Goal: Information Seeking & Learning: Learn about a topic

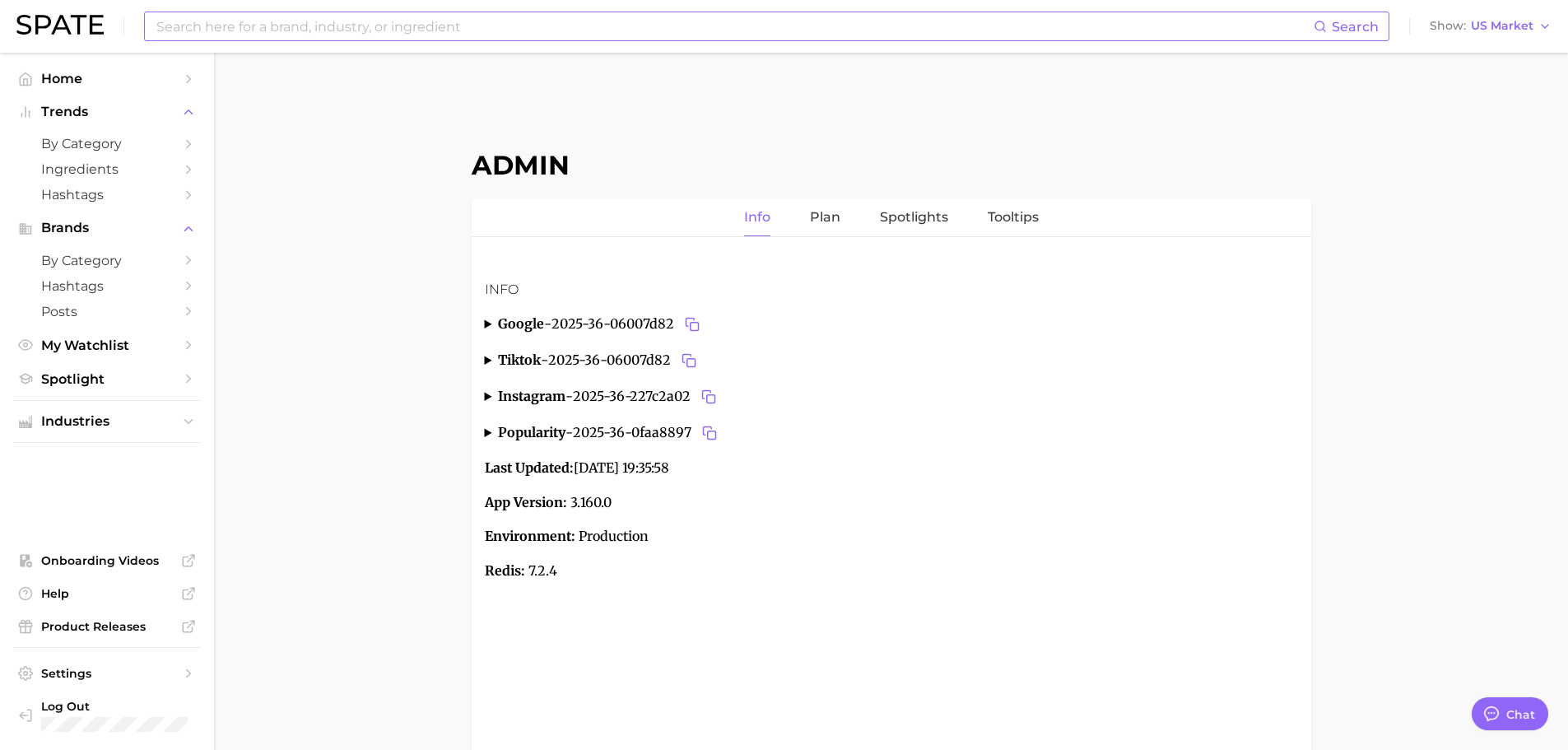
click at [348, 37] on input at bounding box center [734, 26] width 1159 height 28
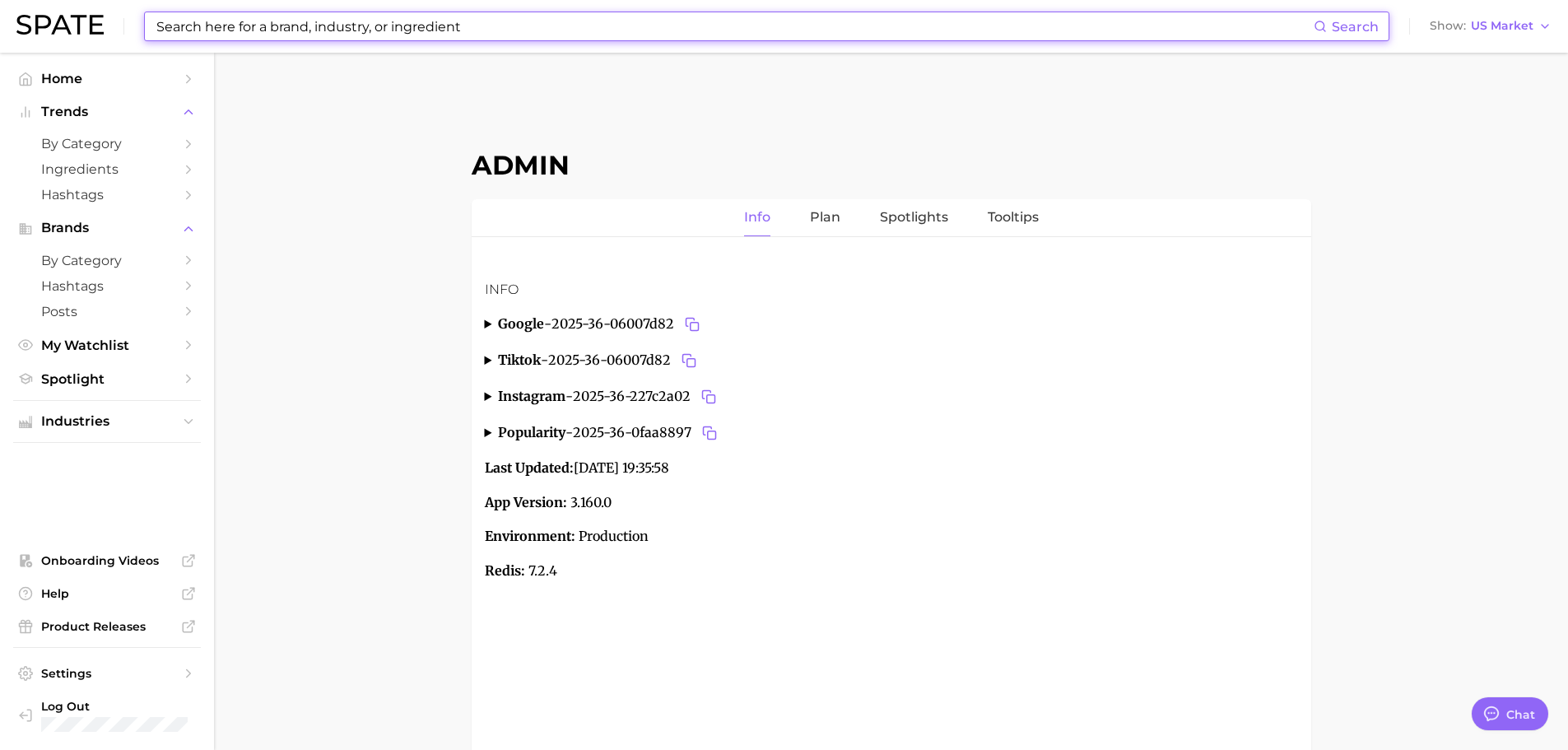
paste input "body lotion"
type input "body lotion"
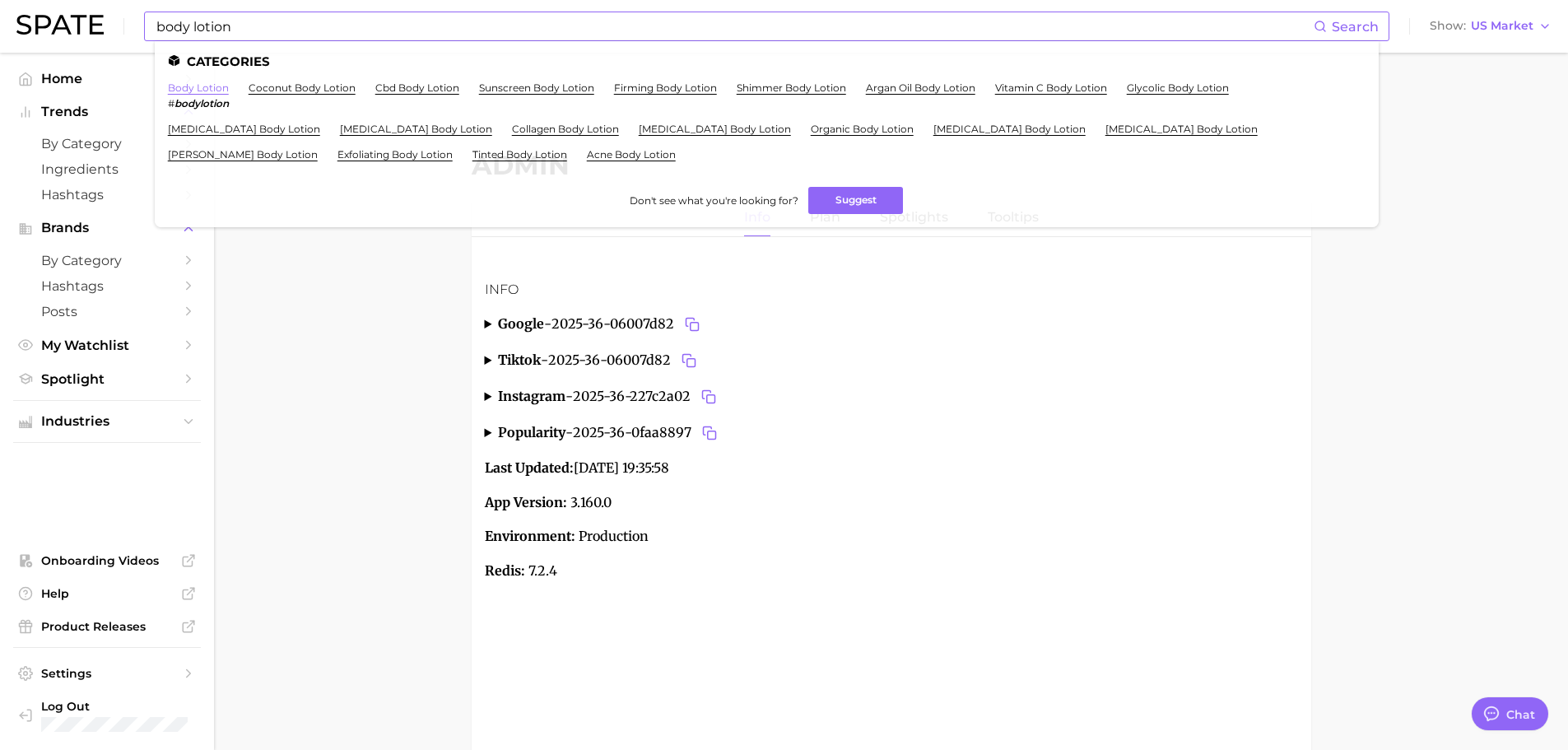
click at [212, 85] on link "body lotion" at bounding box center [199, 87] width 61 height 12
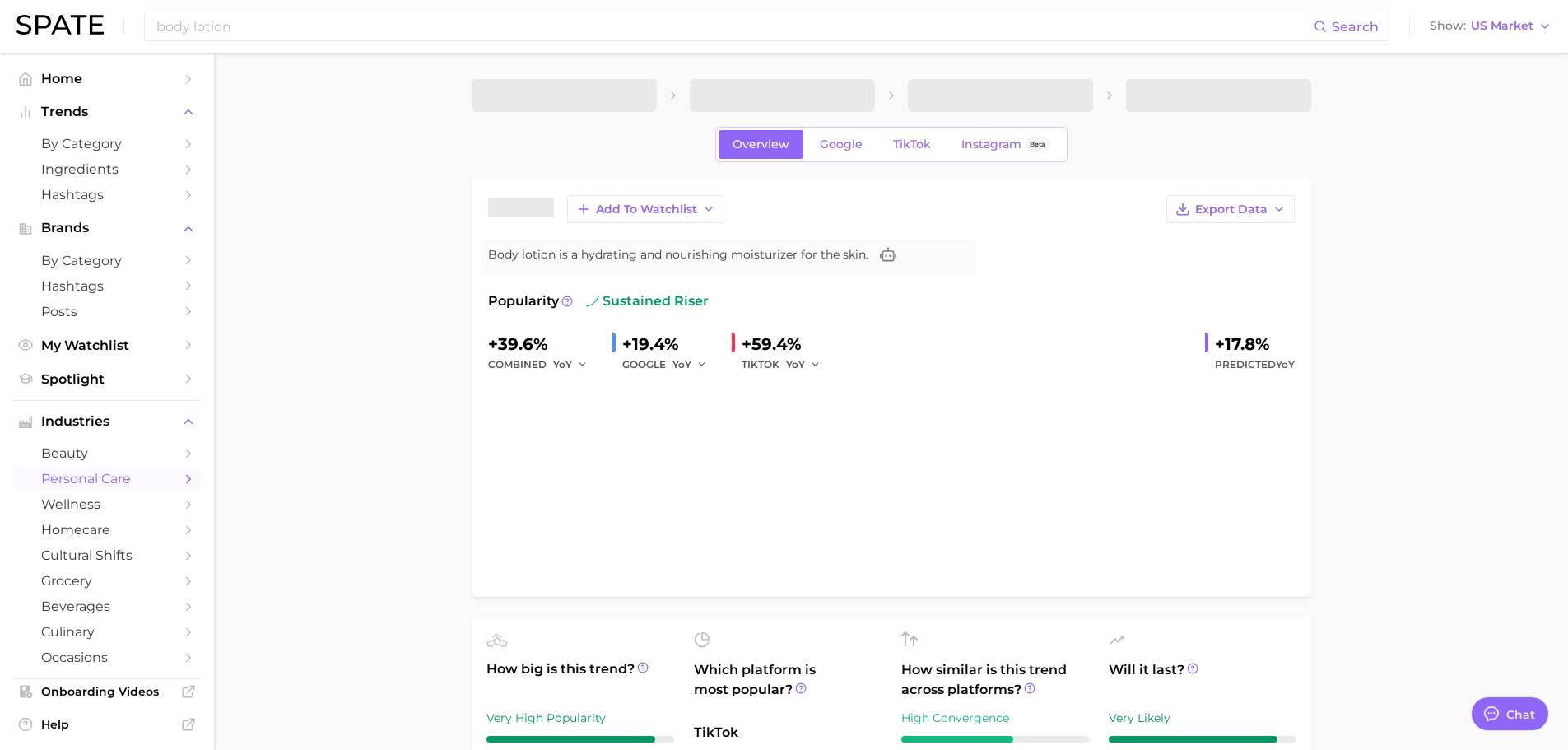
type textarea "x"
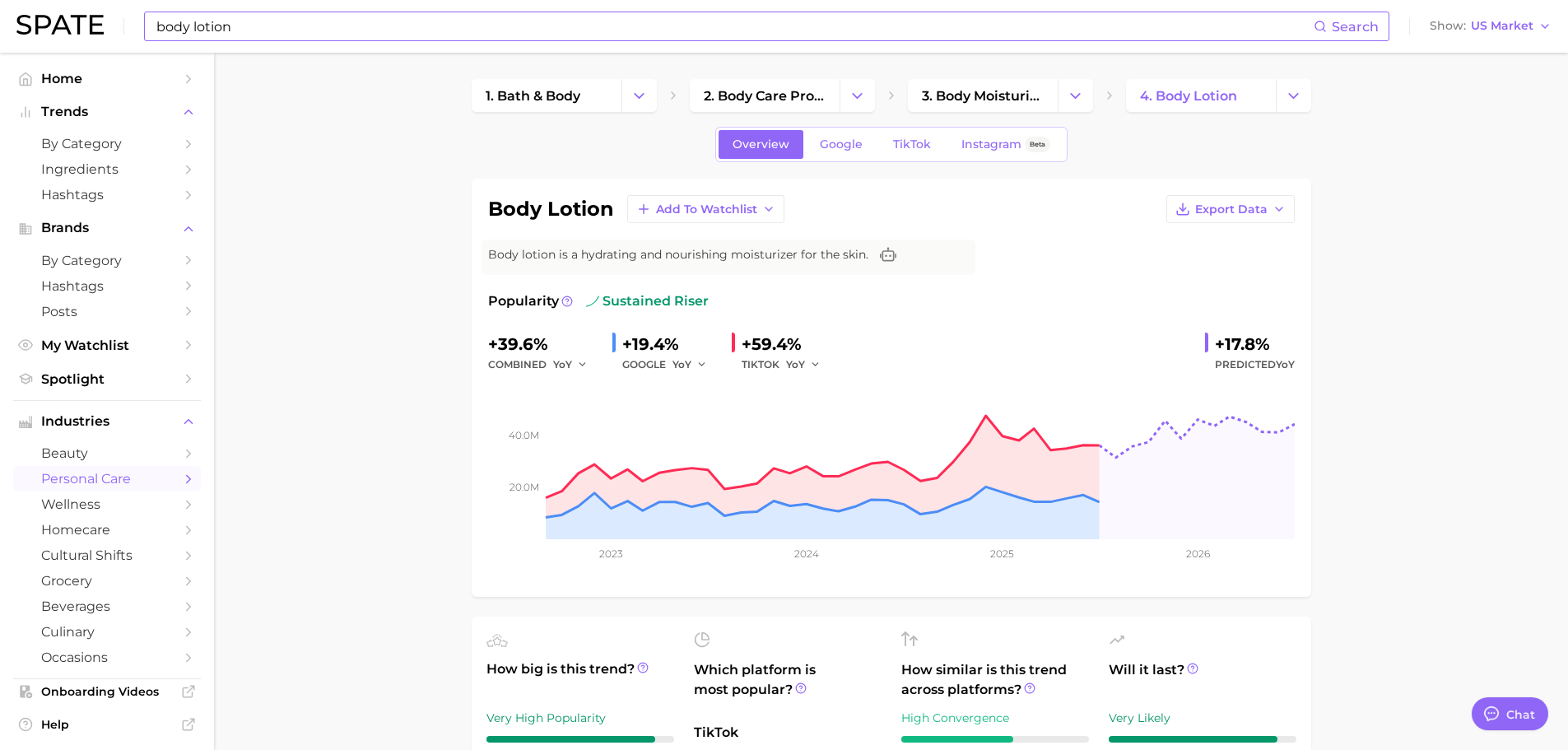
click at [504, 30] on input "body lotion" at bounding box center [734, 26] width 1159 height 28
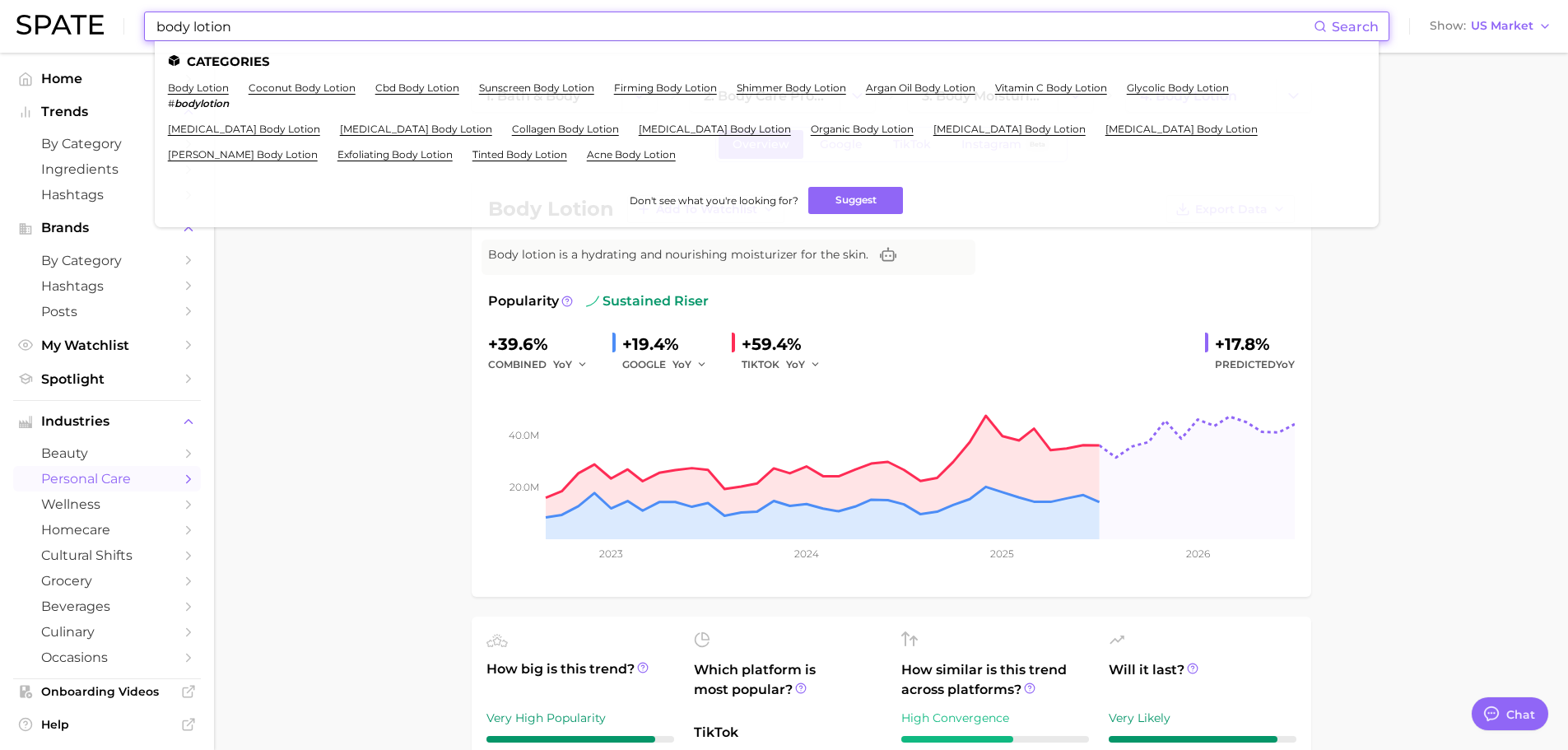
click at [504, 30] on input "body lotion" at bounding box center [734, 26] width 1159 height 28
paste input "esthaetic procedure"
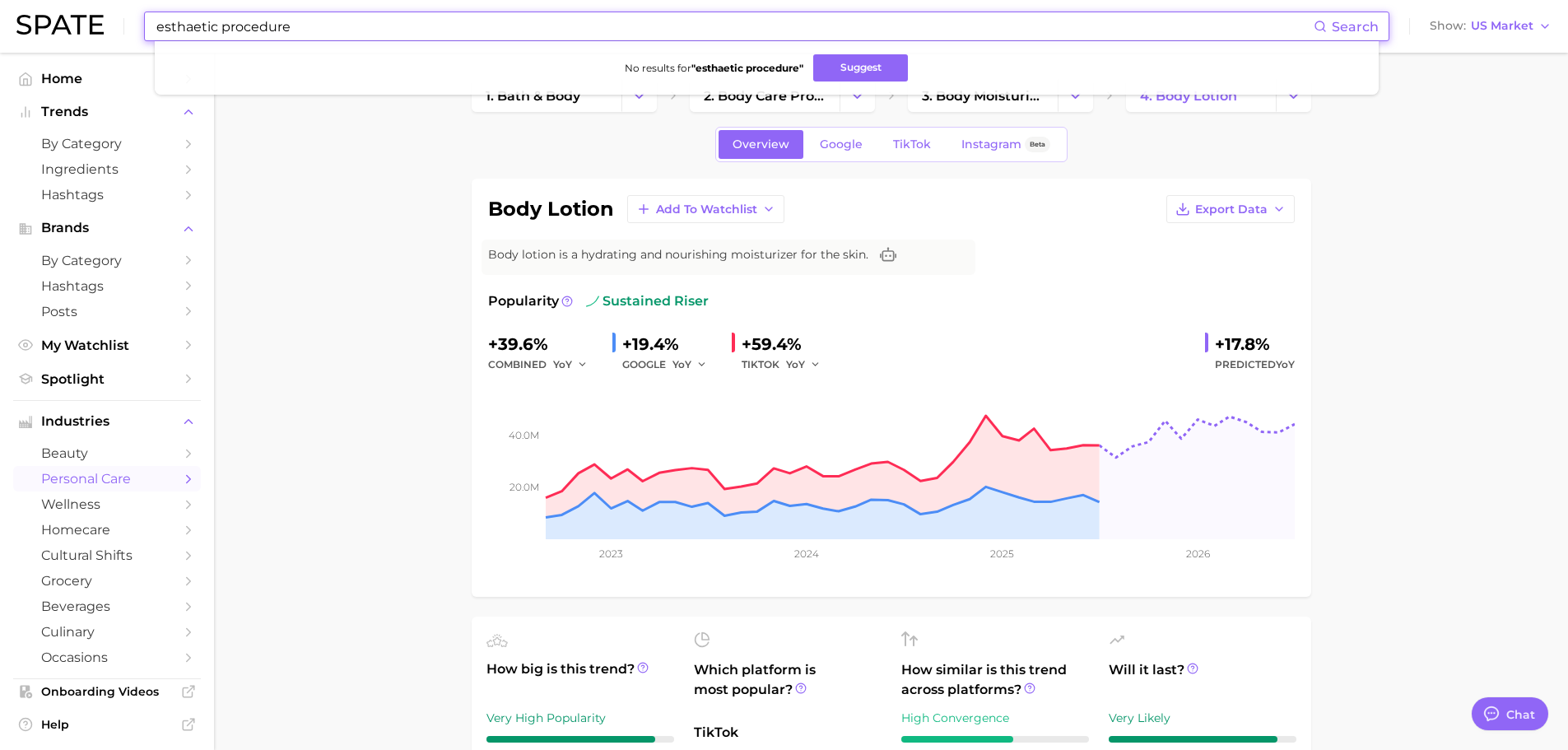
click at [244, 26] on input "esthaetic procedure" at bounding box center [734, 26] width 1159 height 28
type input "s"
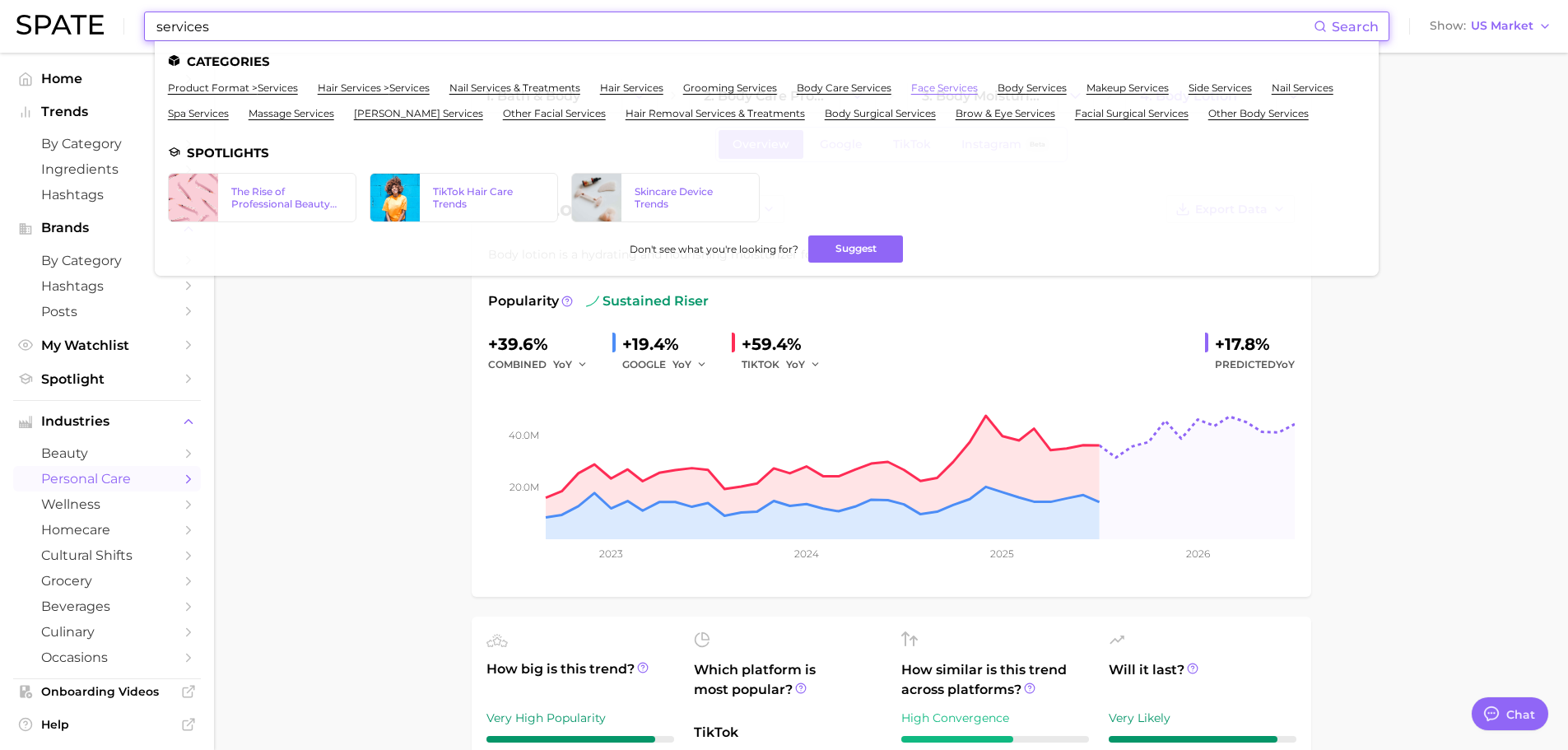
type input "services"
click at [945, 88] on link "face services" at bounding box center [945, 87] width 67 height 12
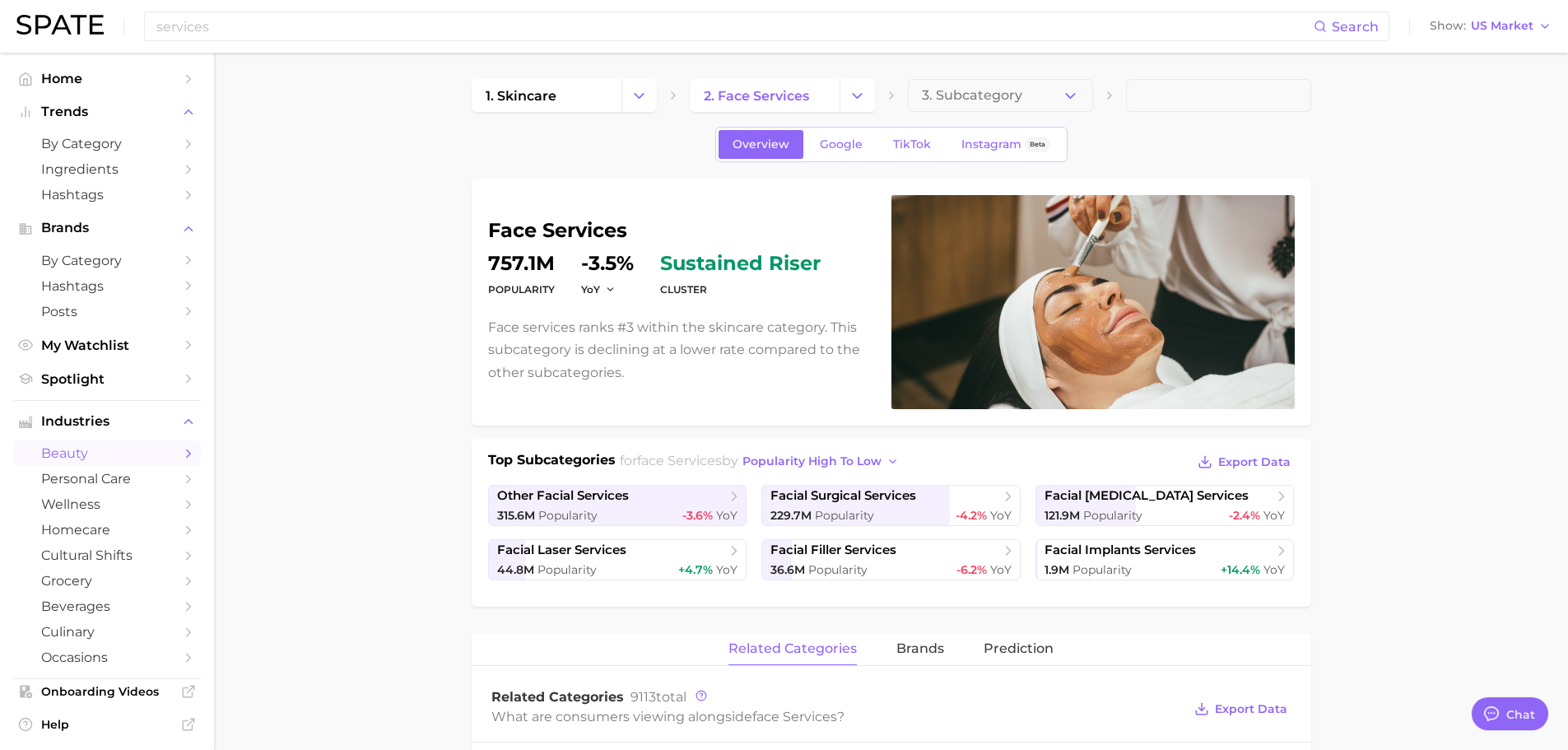
click at [1053, 96] on button "3. Subcategory" at bounding box center [1000, 95] width 185 height 33
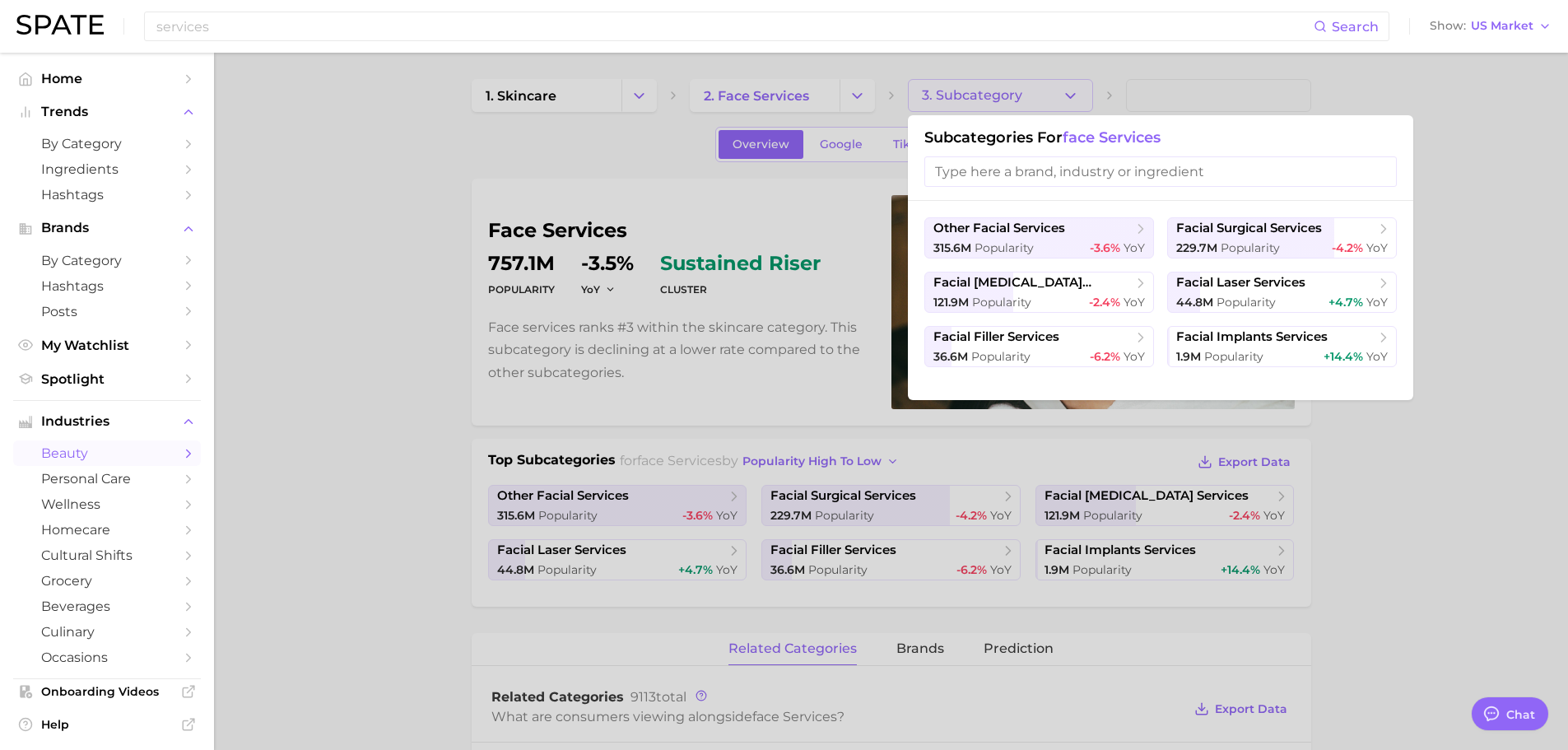
click at [790, 73] on div at bounding box center [784, 375] width 1568 height 750
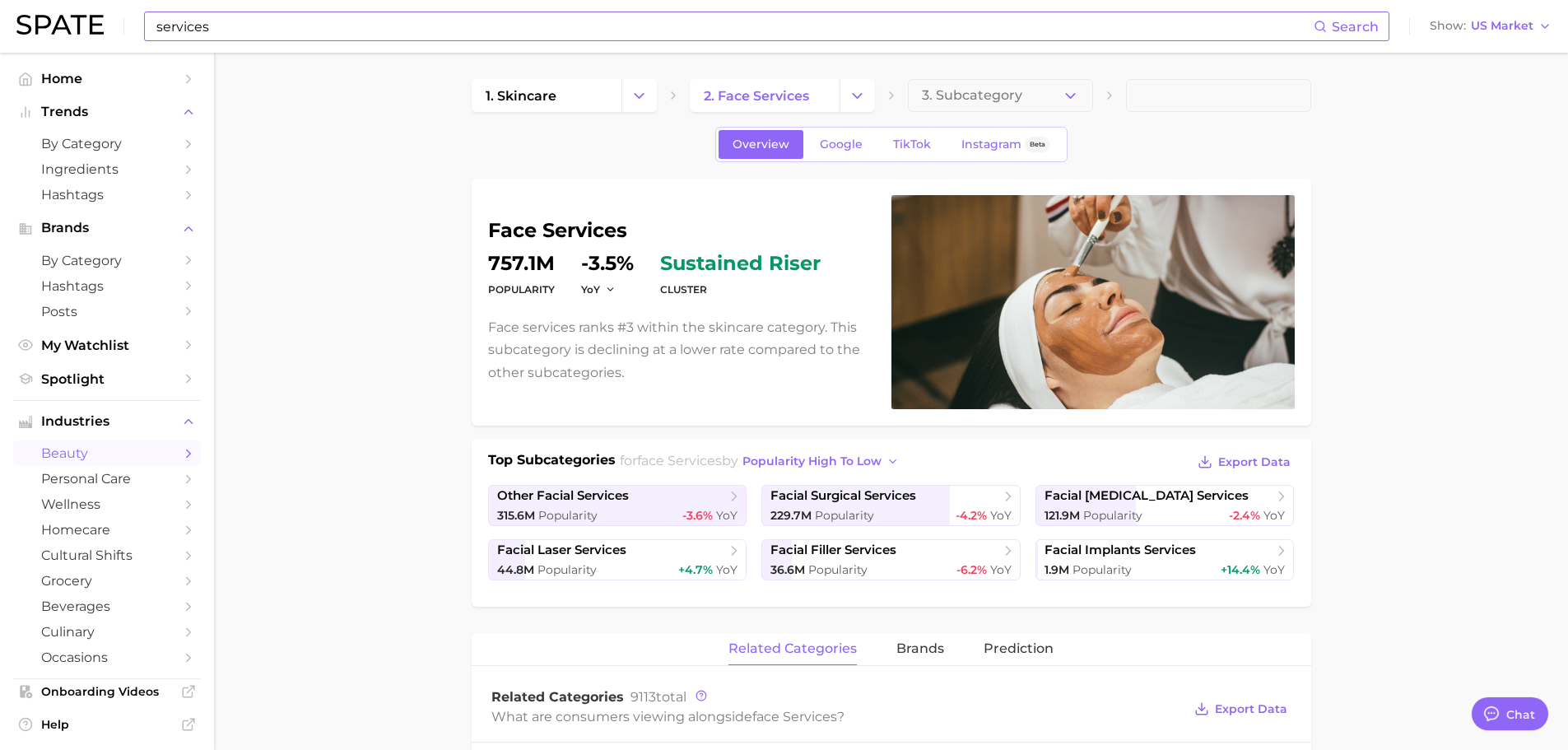
click at [447, 26] on input "services" at bounding box center [734, 26] width 1159 height 28
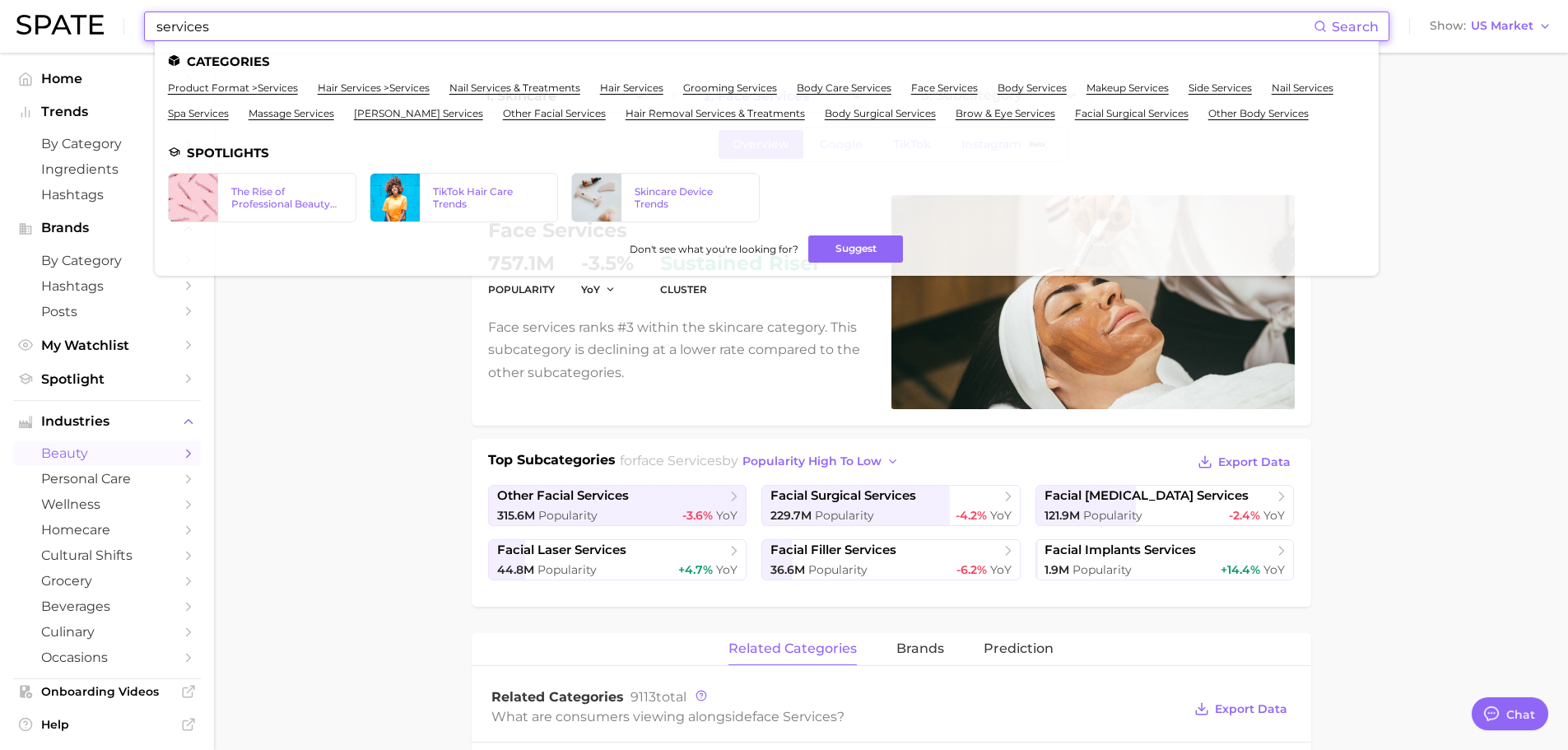
click at [447, 26] on input "services" at bounding box center [734, 26] width 1159 height 28
paste input "piral croissant"
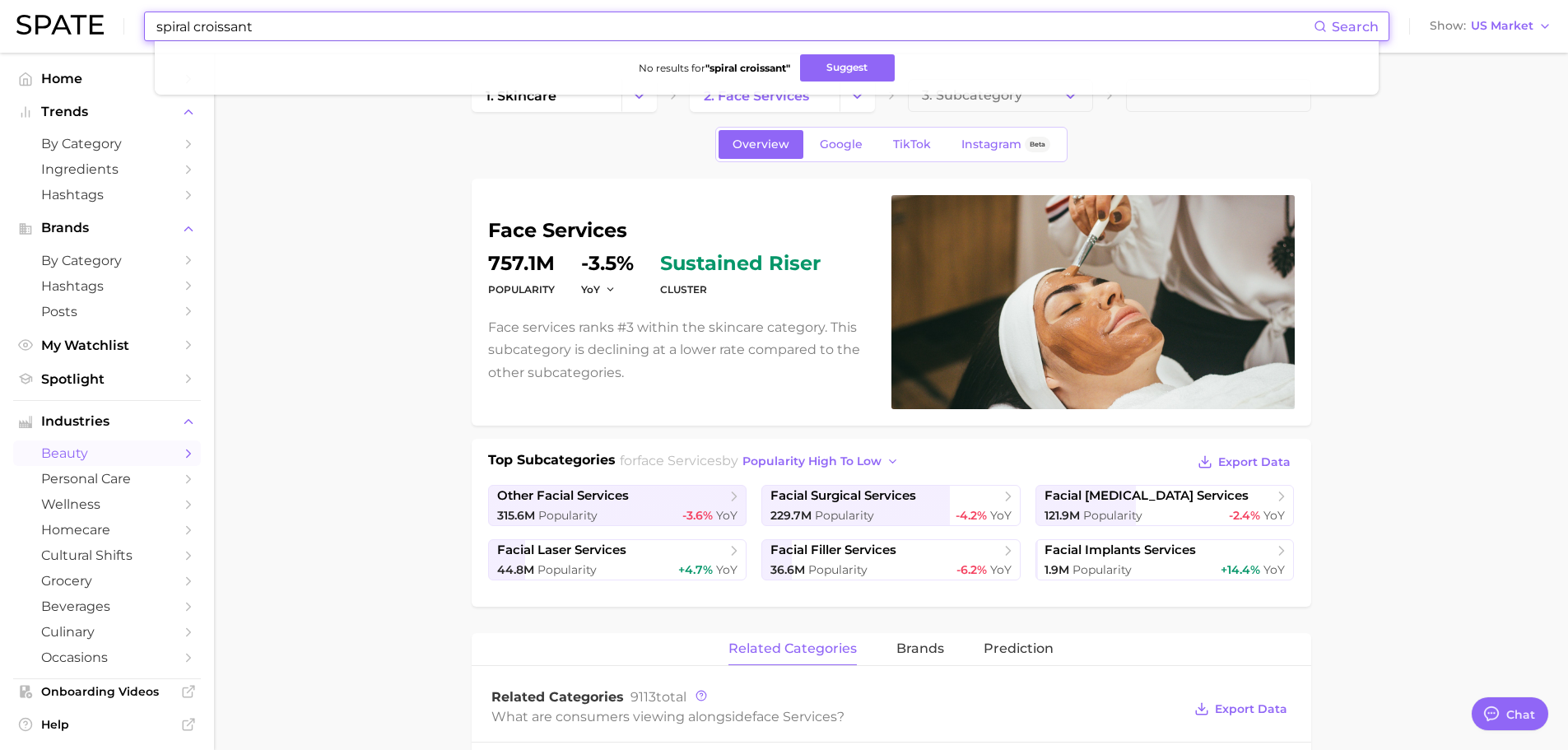
click at [296, 29] on input "spiral croissant" at bounding box center [734, 26] width 1159 height 28
click at [303, 22] on input "spiral croissant" at bounding box center [734, 26] width 1159 height 28
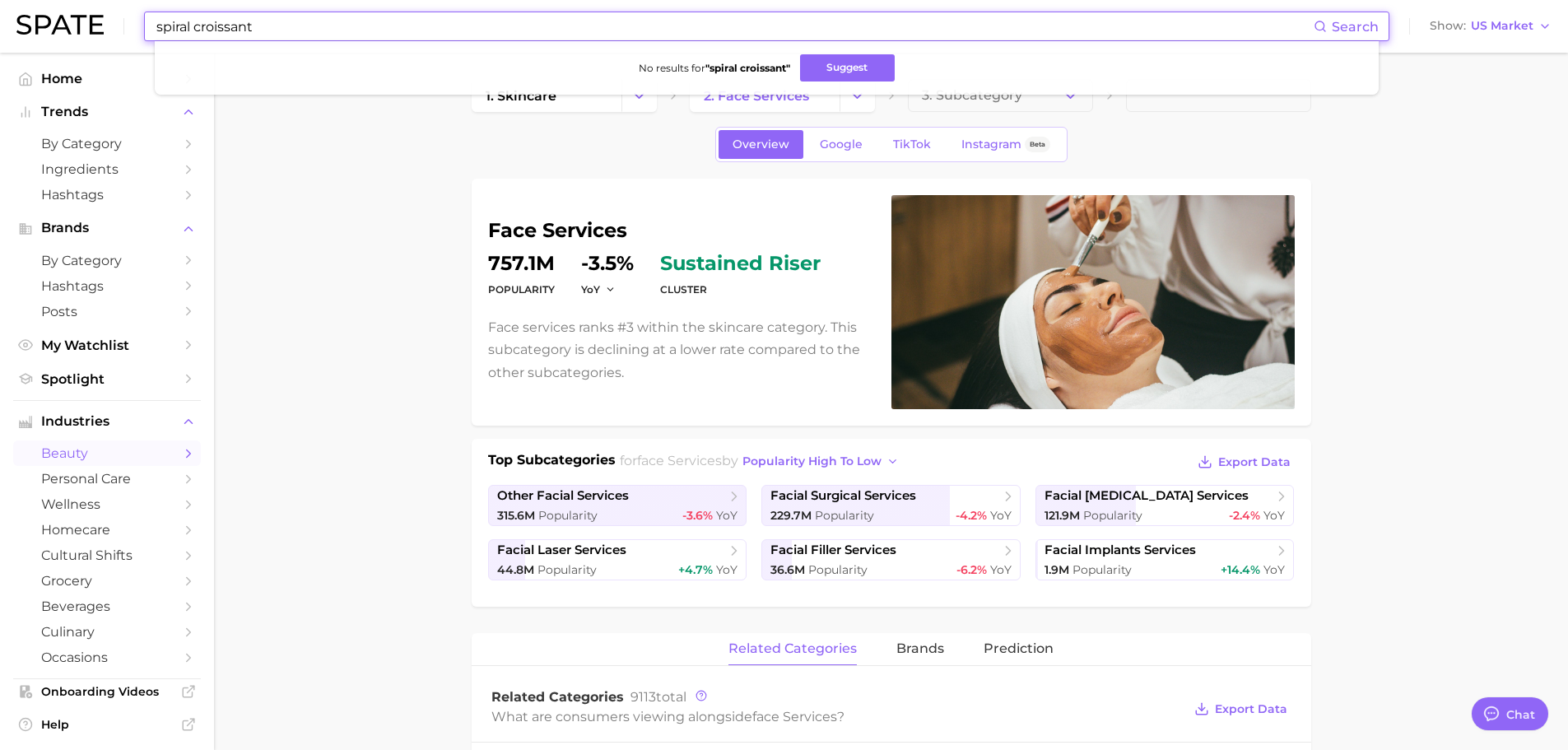
click at [303, 22] on input "spiral croissant" at bounding box center [734, 26] width 1159 height 28
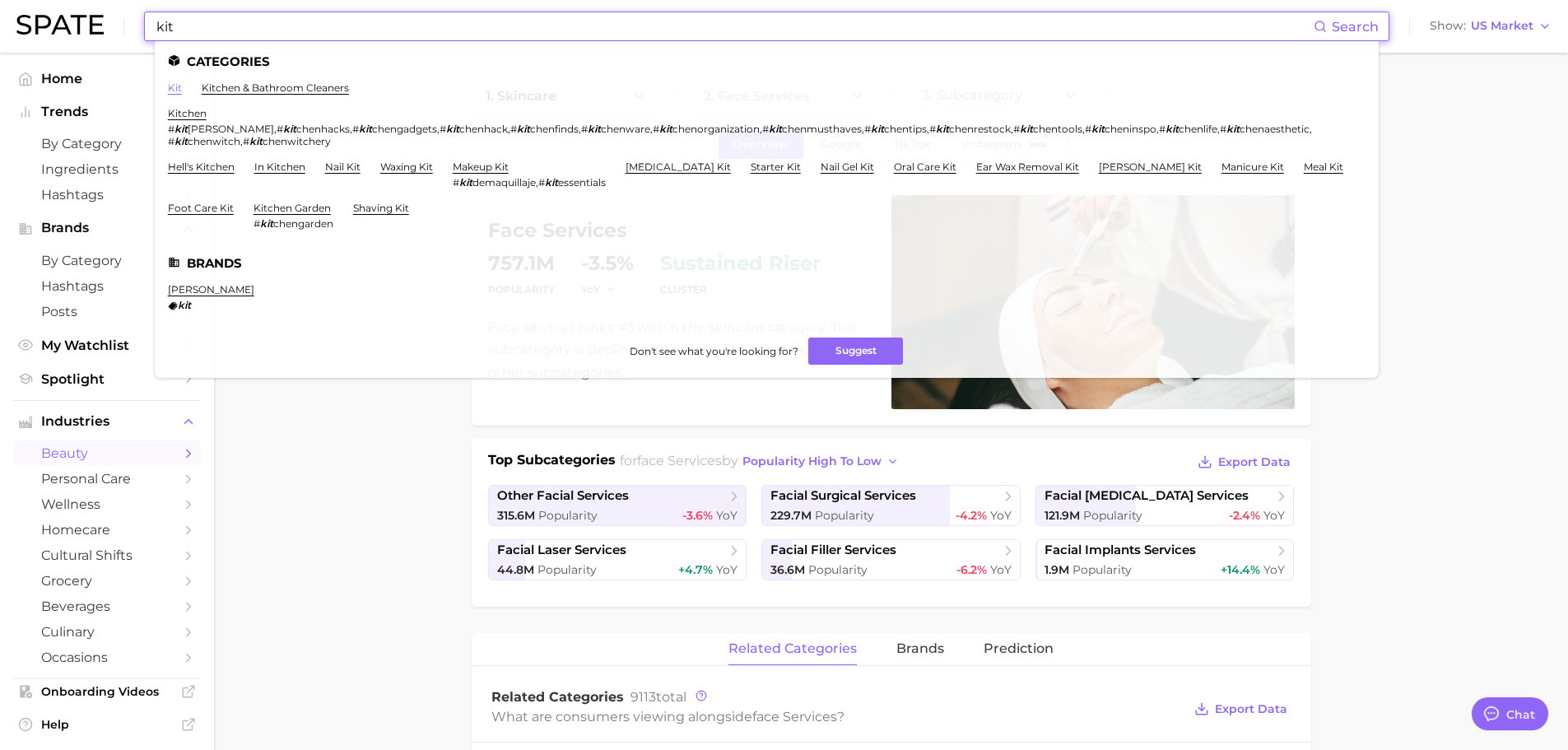
type input "kit"
click at [177, 90] on link "kit" at bounding box center [175, 87] width 14 height 12
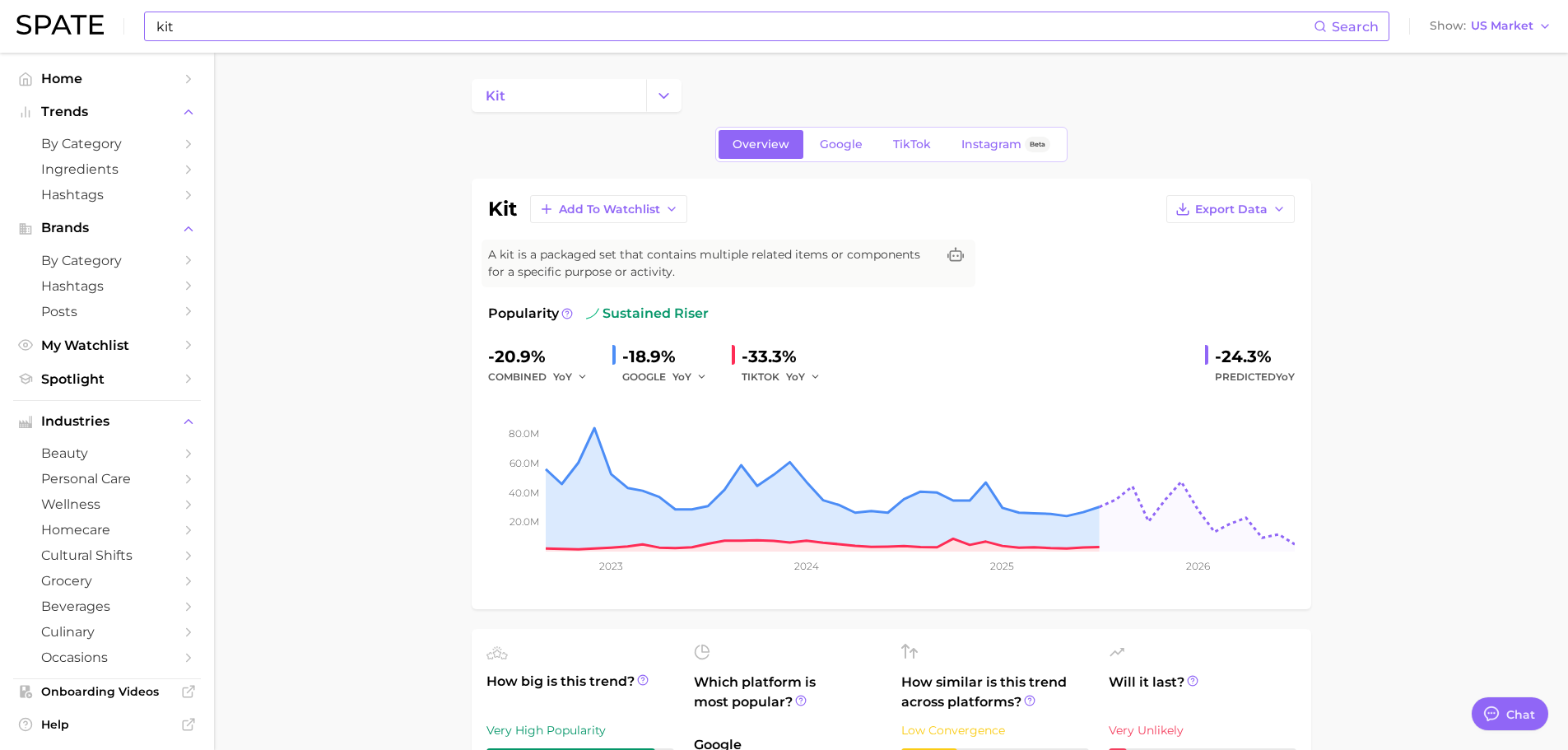
click at [229, 29] on input "kit" at bounding box center [734, 26] width 1159 height 28
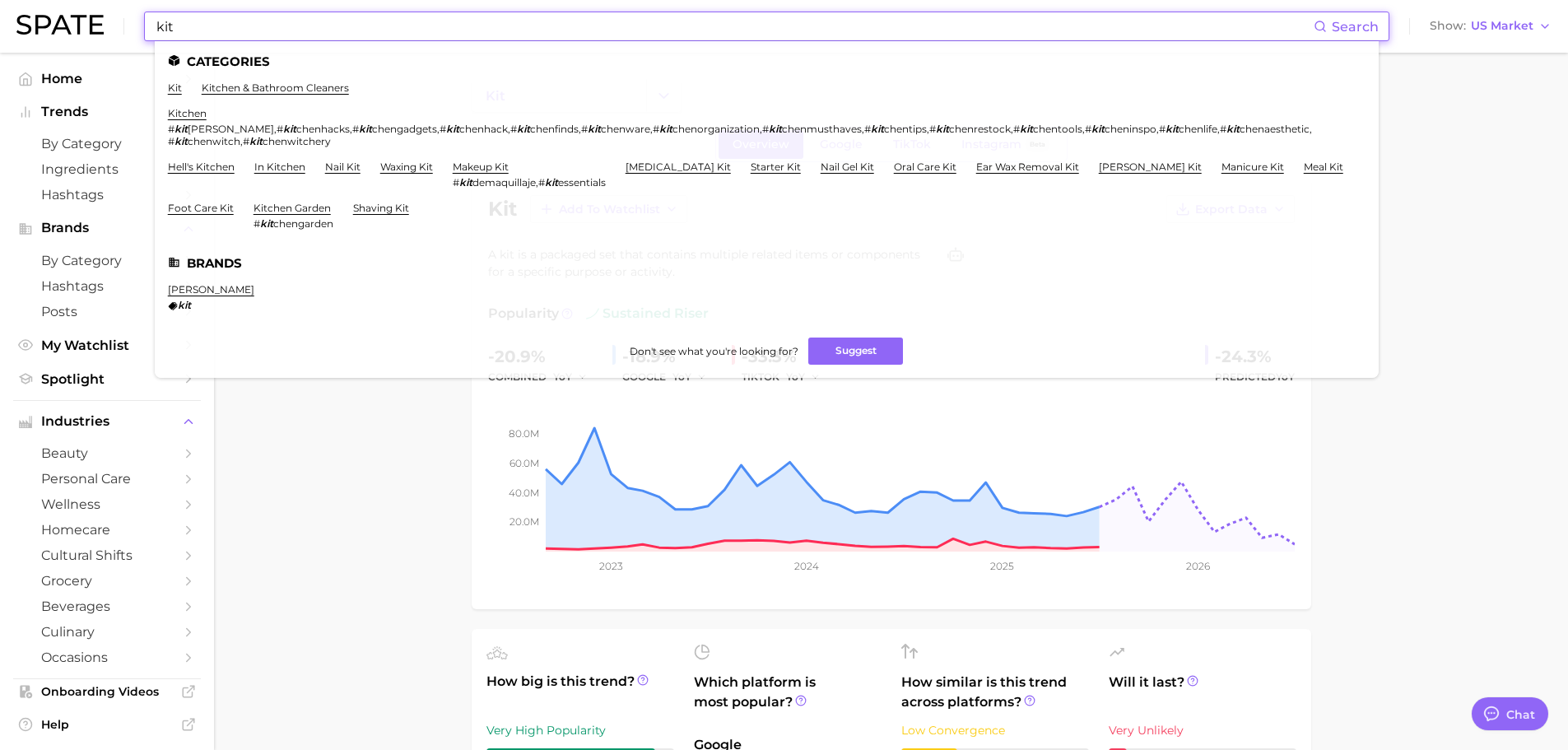
click at [229, 29] on input "kit" at bounding box center [734, 26] width 1159 height 28
paste input "lineage provisions"
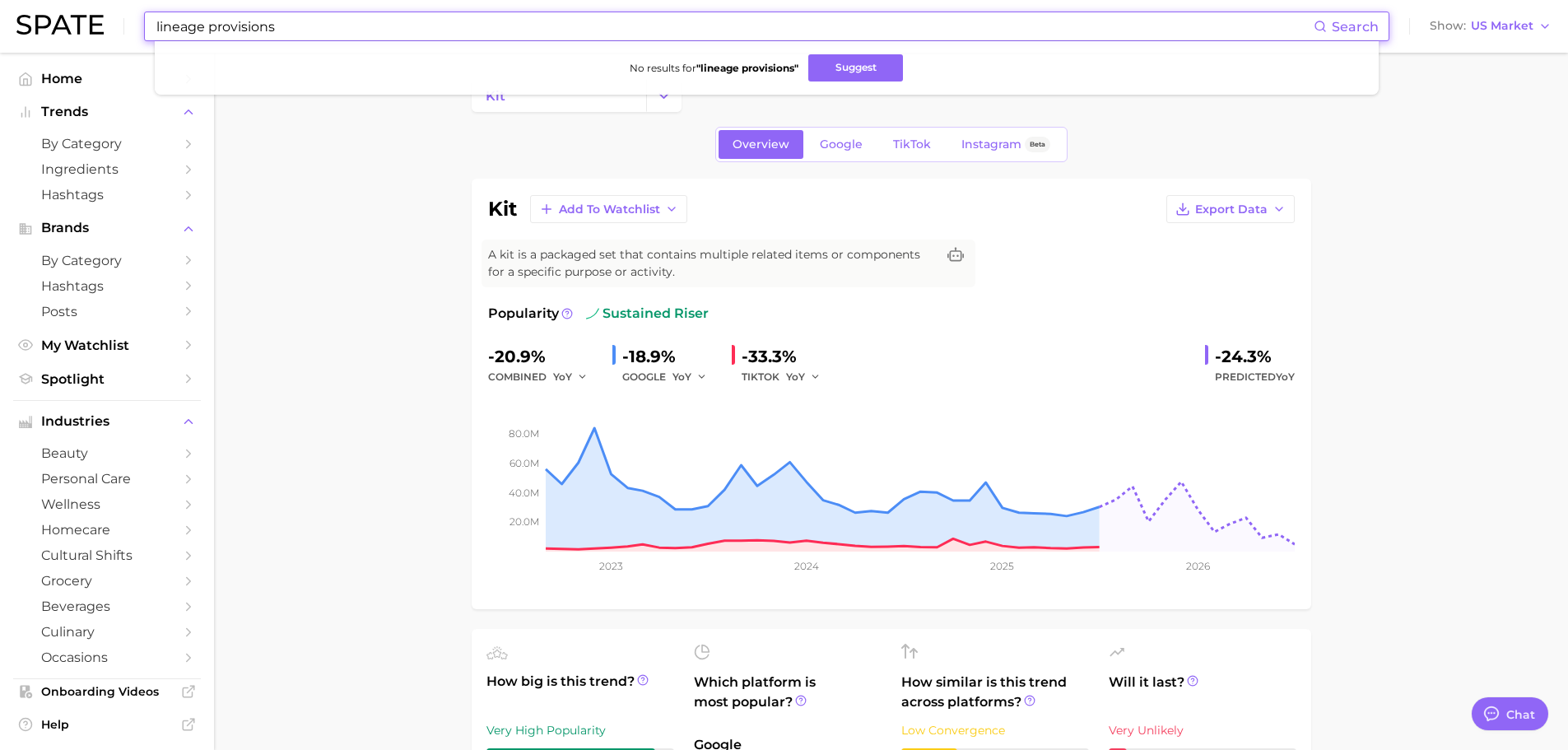
click at [232, 29] on input "lineage provisions" at bounding box center [734, 26] width 1159 height 28
paste input "#USOpen2025"
drag, startPoint x: 273, startPoint y: 16, endPoint x: 0, endPoint y: 32, distance: 273.5
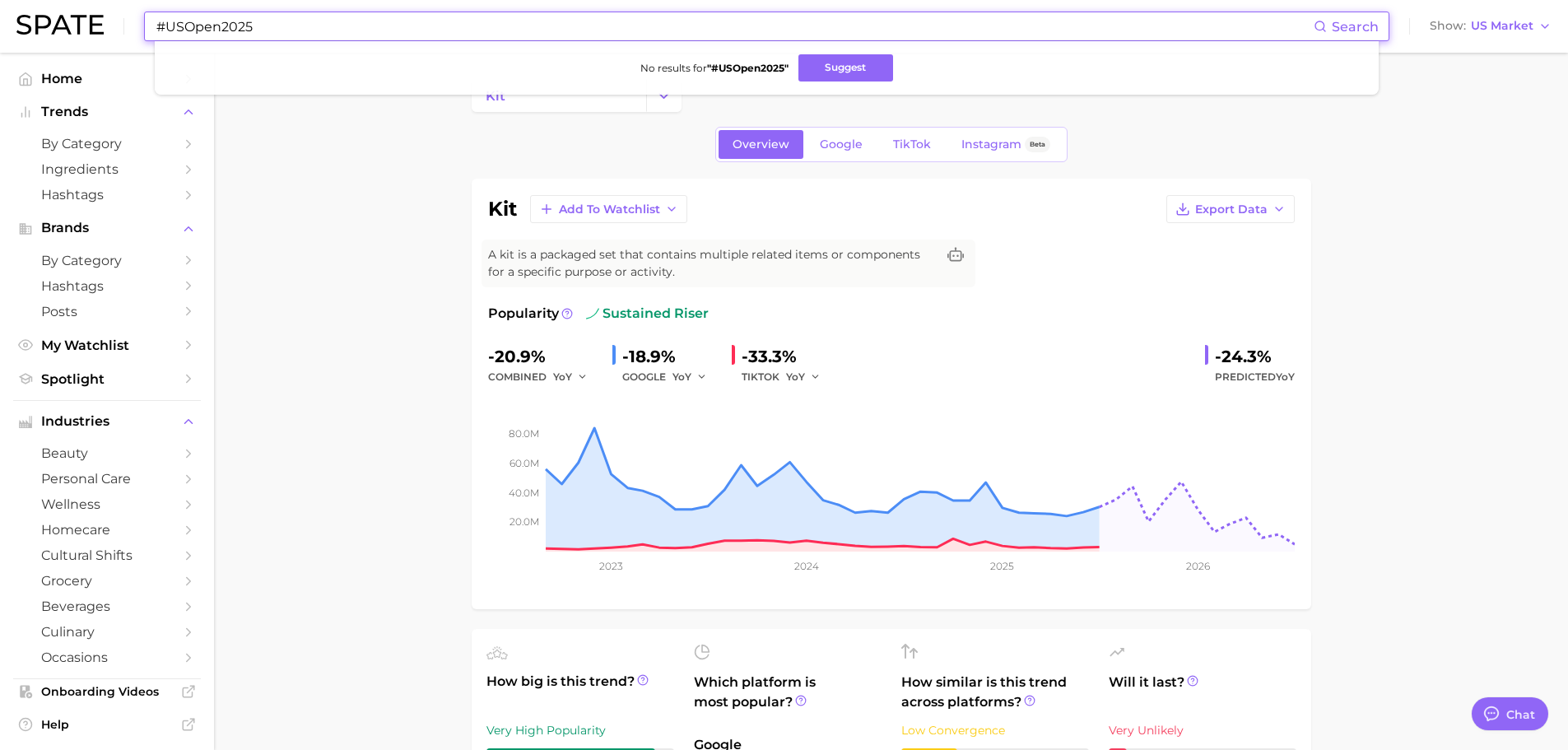
click at [0, 32] on header "#USOpen2025 Search No results for " #USOpen2025 " Suggest Show US Market" at bounding box center [784, 26] width 1568 height 53
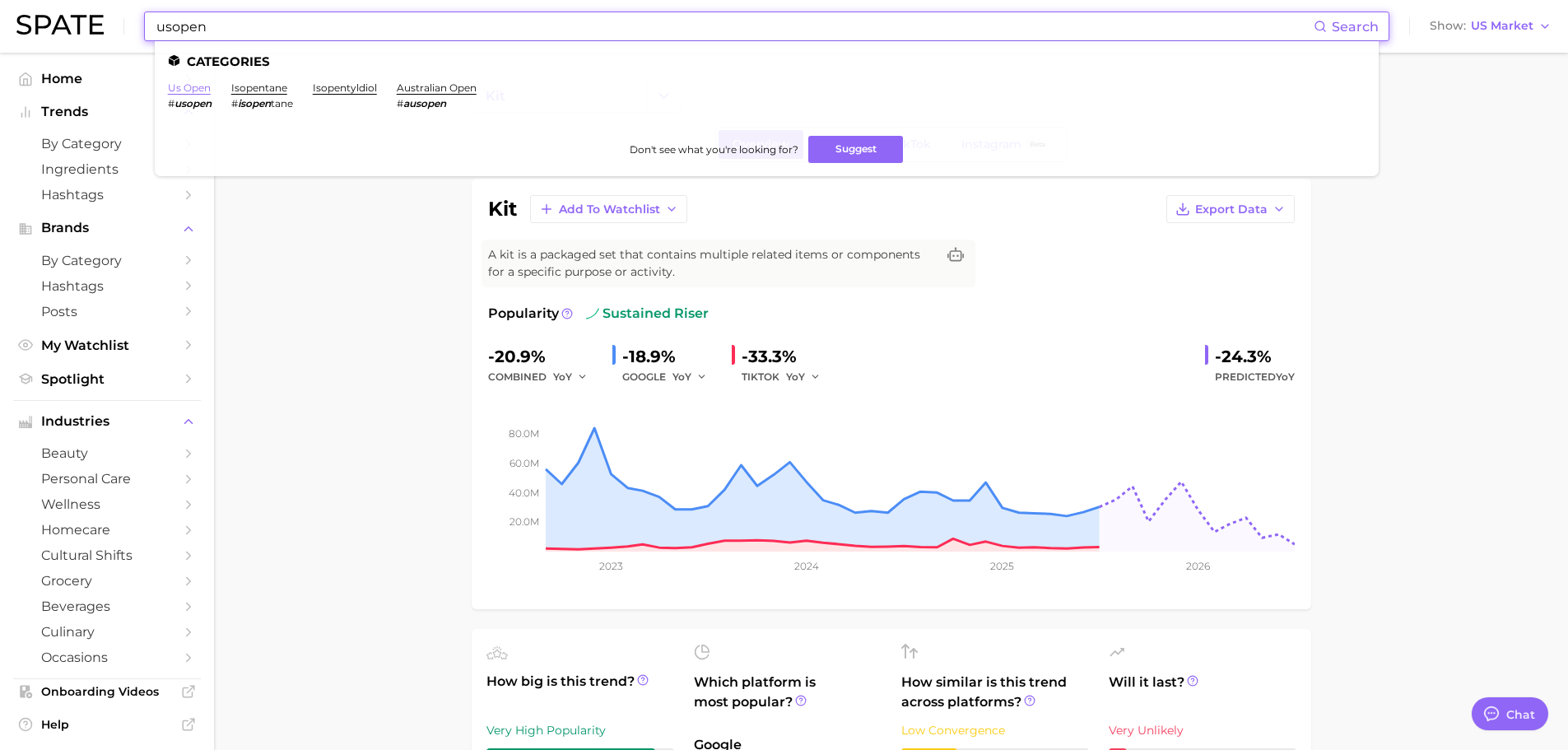
click at [190, 87] on link "us open" at bounding box center [189, 87] width 43 height 12
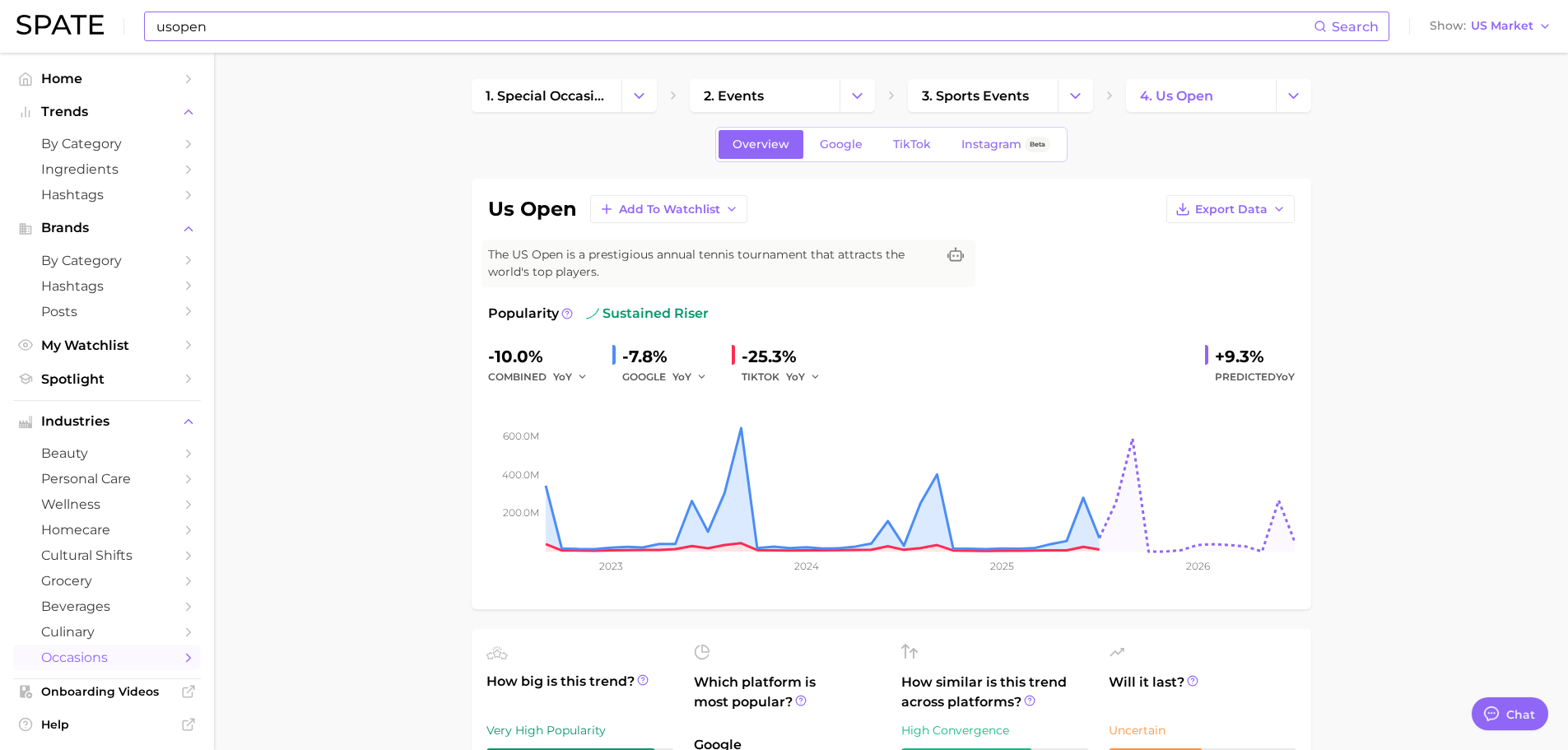
click at [386, 27] on input "usopen" at bounding box center [734, 26] width 1159 height 28
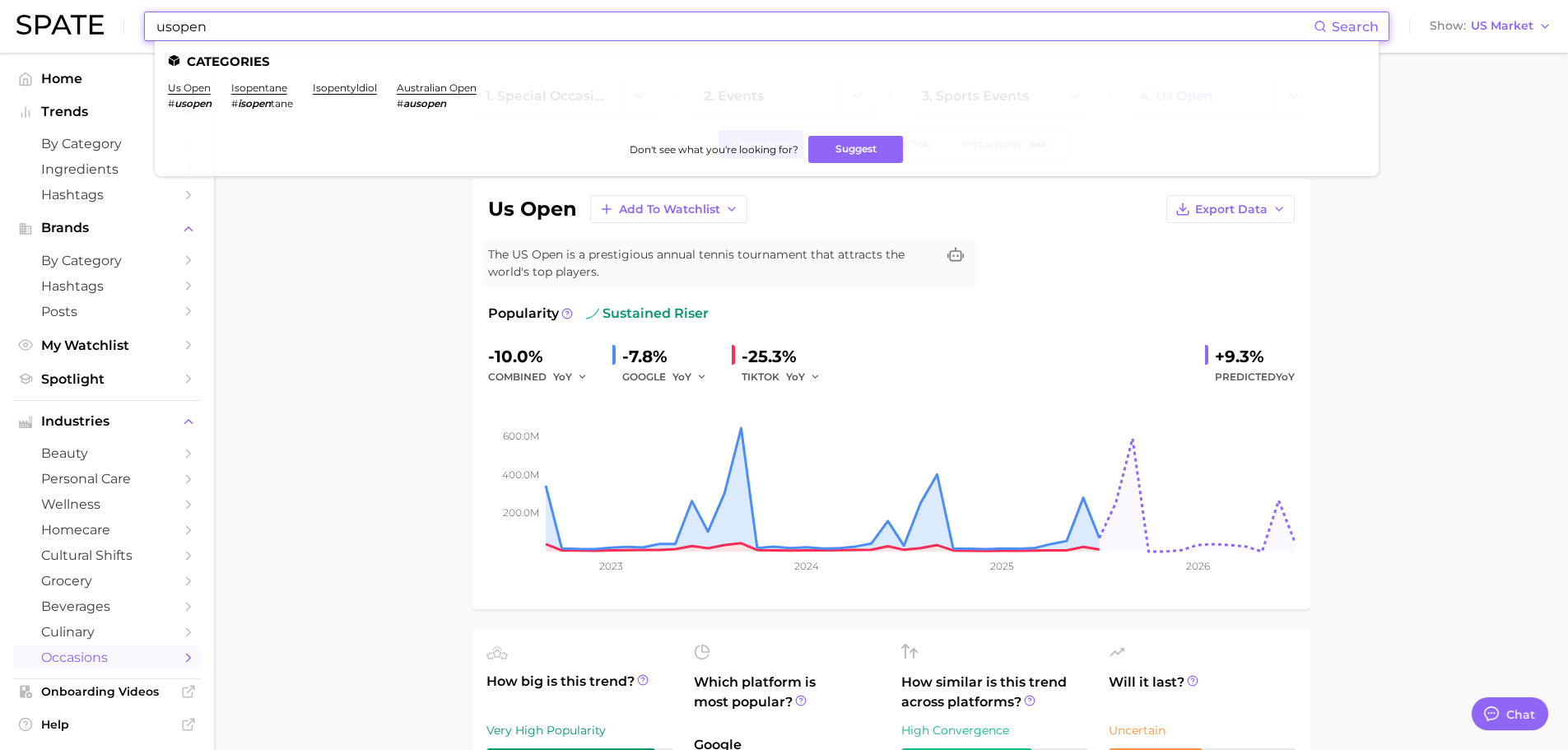
click at [386, 27] on input "usopen" at bounding box center [734, 26] width 1159 height 28
paste input "ancient organics"
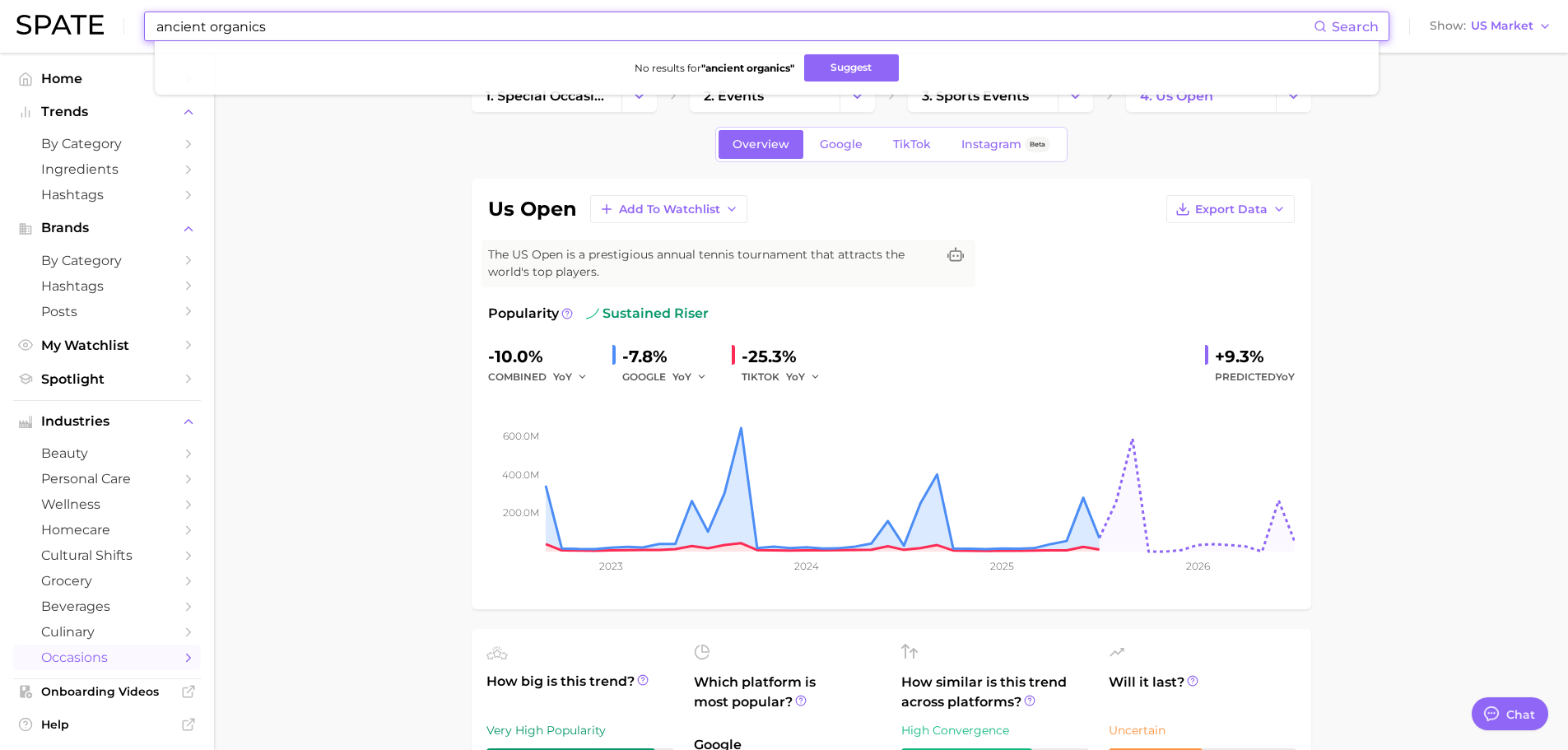
click at [232, 21] on input "ancient organics" at bounding box center [734, 26] width 1159 height 28
paste input "yesly"
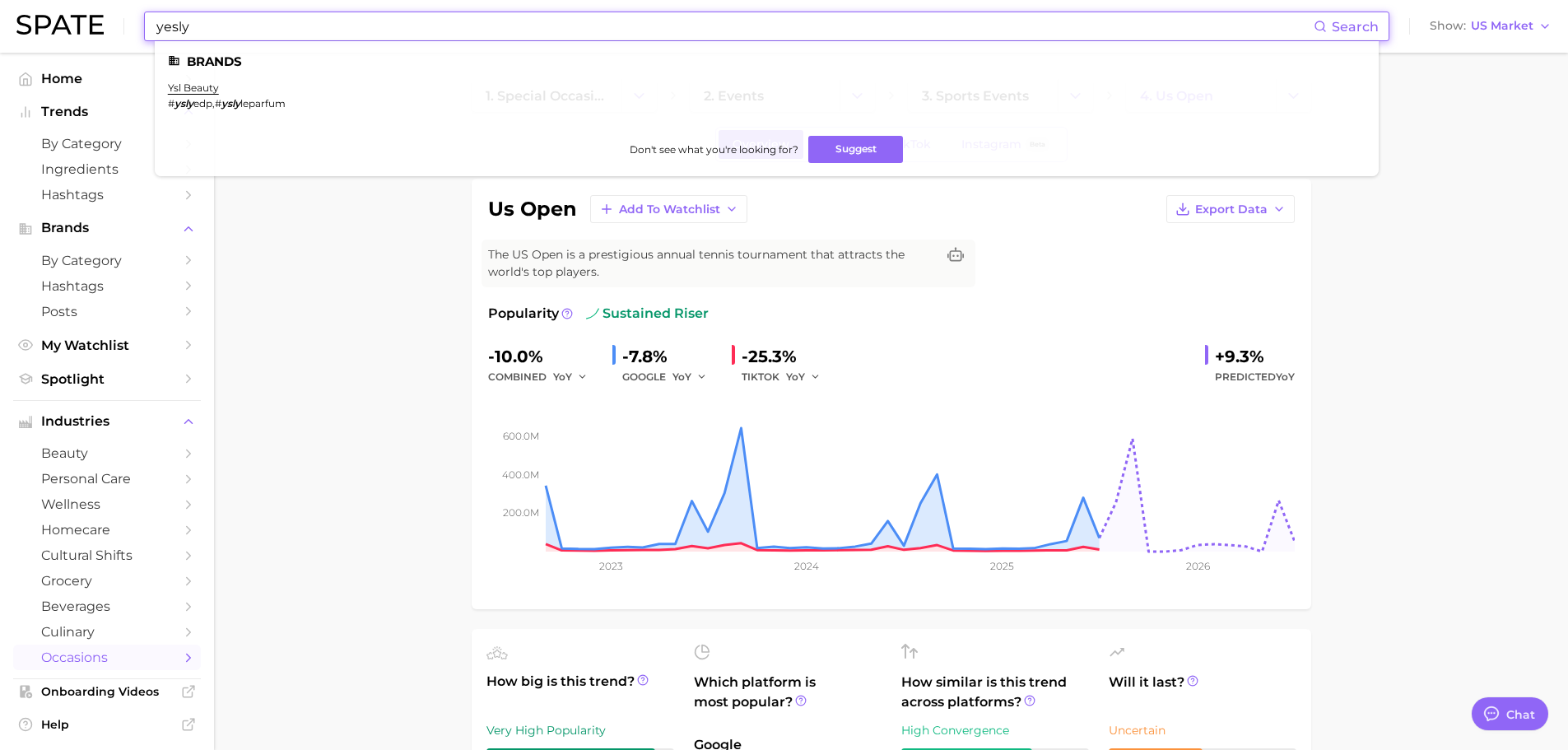
click at [223, 24] on input "yesly" at bounding box center [734, 26] width 1159 height 28
paste input "llama naturals"
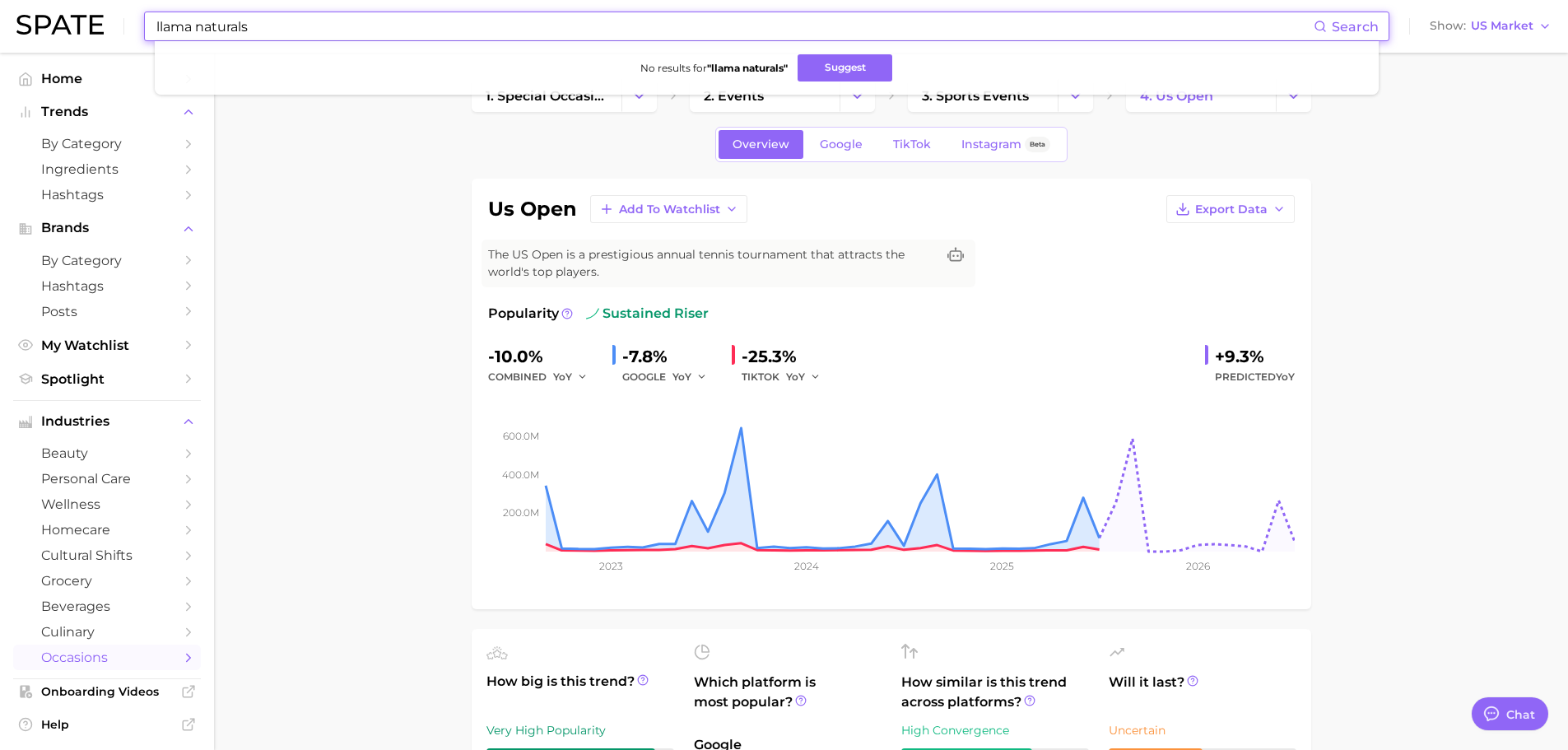
click at [293, 37] on input "llama naturals" at bounding box center [734, 26] width 1159 height 28
paste input "kizkura"
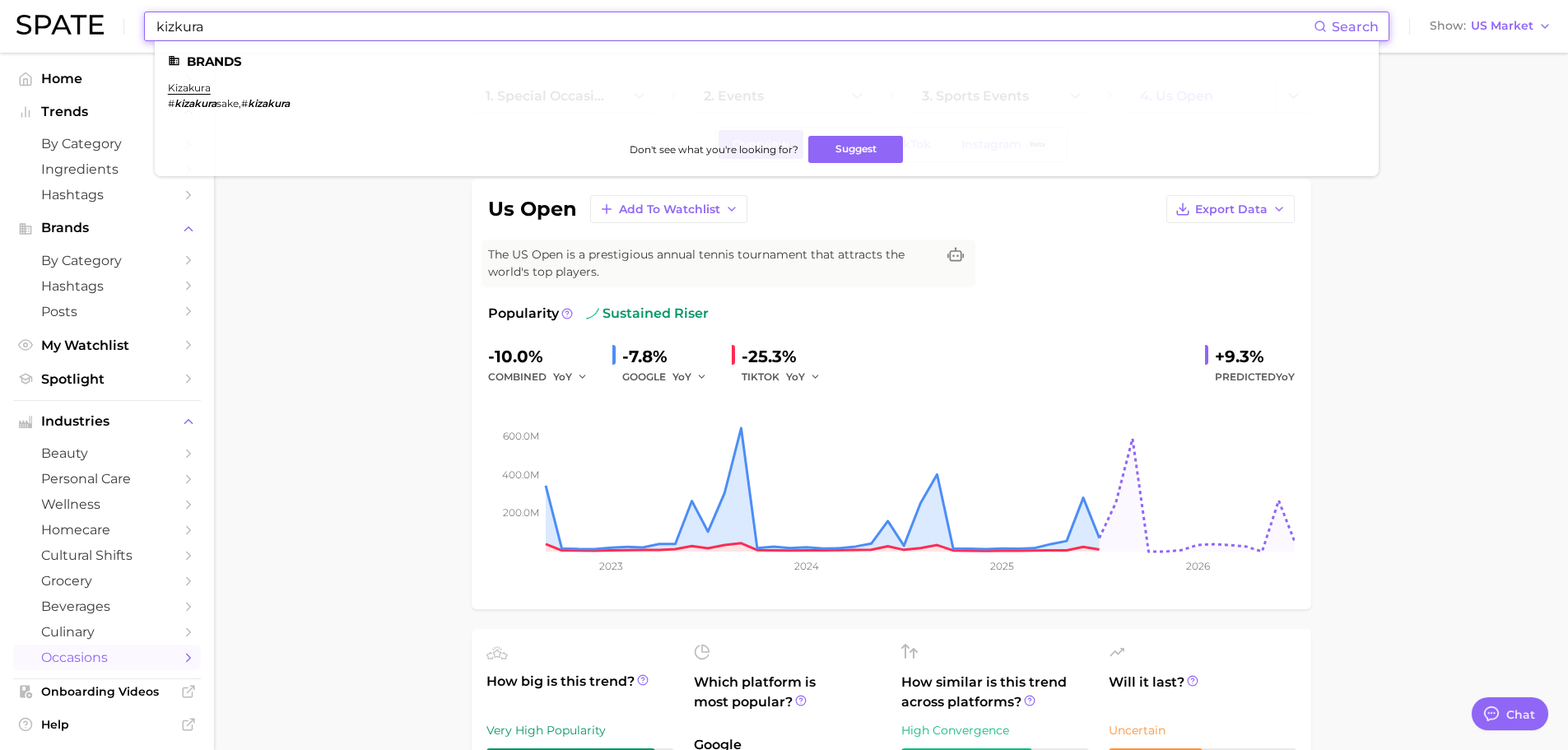
type input "kizkura"
click at [197, 84] on link "kizakura" at bounding box center [189, 87] width 43 height 12
